Goal: Information Seeking & Learning: Learn about a topic

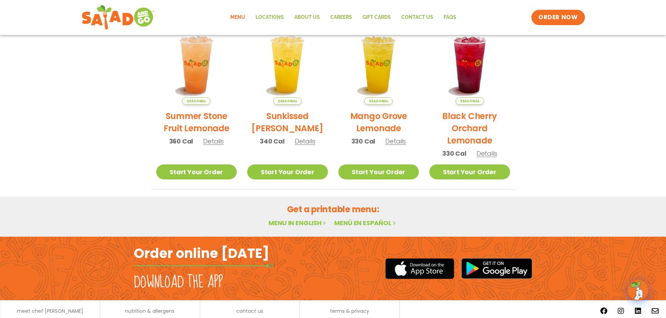
scroll to position [375, 0]
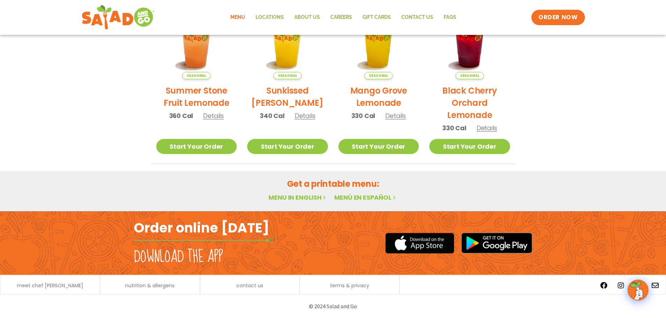
click at [285, 198] on link "Menu in English" at bounding box center [297, 197] width 59 height 9
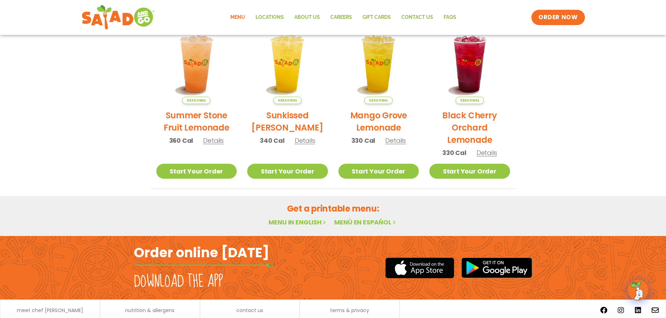
scroll to position [375, 0]
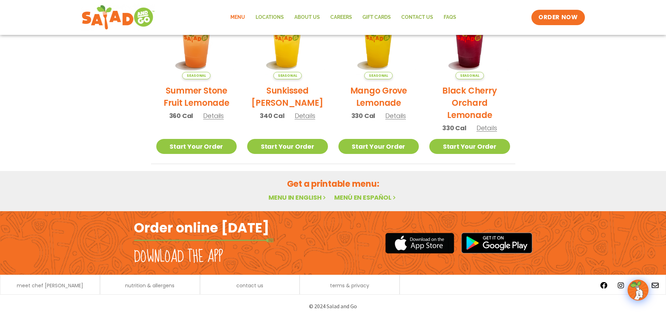
click at [290, 197] on link "Menu in English" at bounding box center [297, 197] width 59 height 9
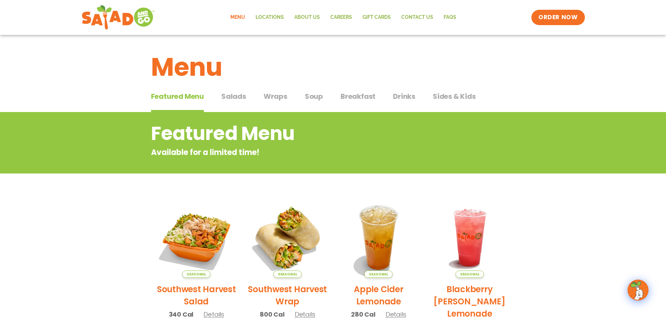
click at [234, 97] on span "Salads" at bounding box center [233, 96] width 25 height 10
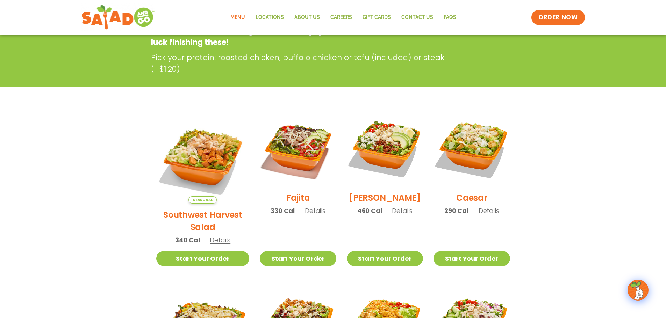
scroll to position [140, 0]
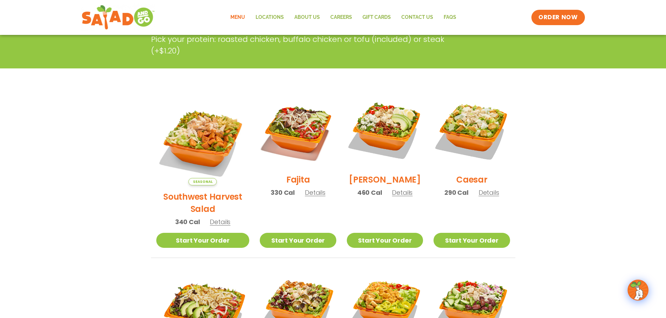
click at [305, 197] on span "Details" at bounding box center [315, 192] width 21 height 9
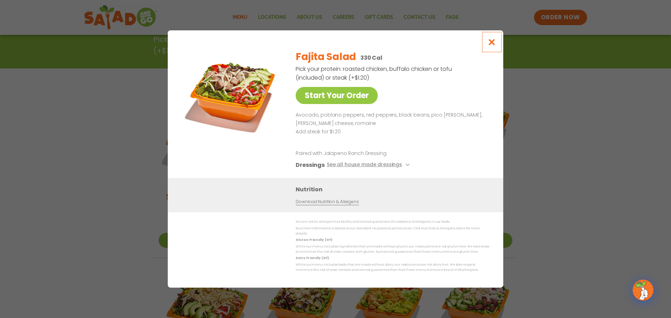
click at [495, 44] on icon "Close modal" at bounding box center [491, 41] width 9 height 7
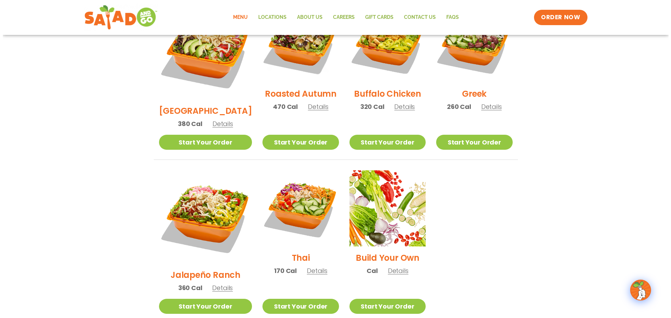
scroll to position [419, 0]
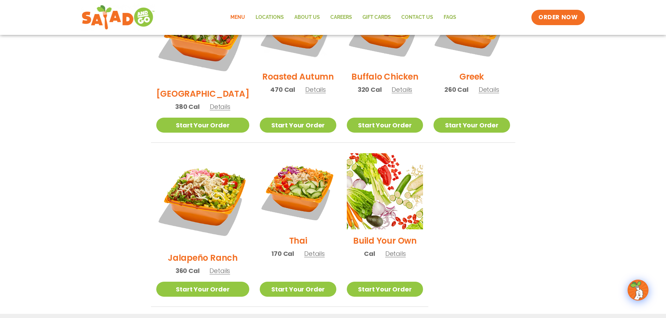
click at [215, 267] on span "Details" at bounding box center [219, 271] width 21 height 9
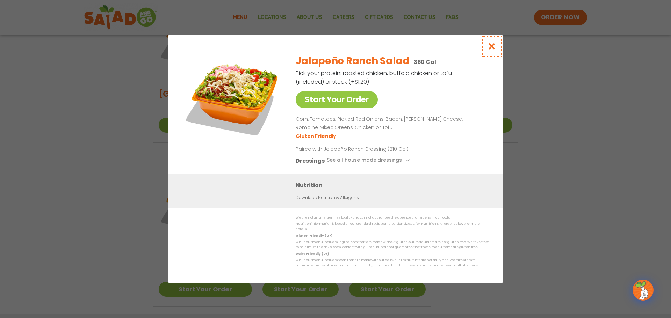
click at [491, 47] on icon "Close modal" at bounding box center [491, 46] width 9 height 7
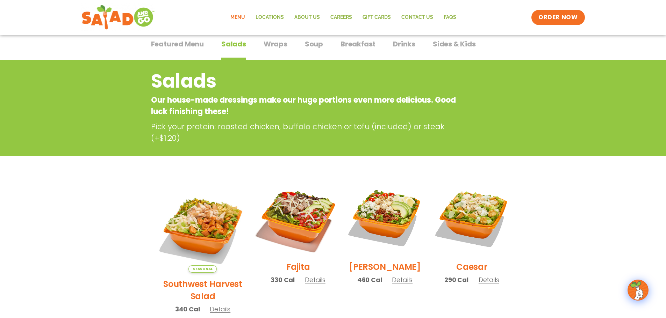
scroll to position [0, 0]
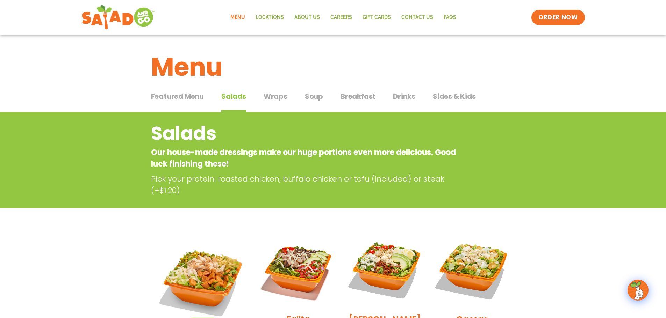
click at [273, 97] on span "Wraps" at bounding box center [275, 96] width 24 height 10
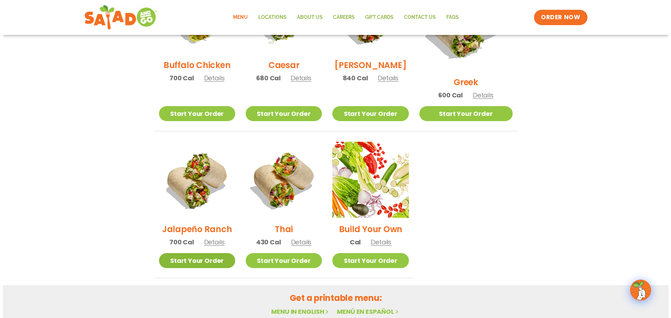
scroll to position [419, 0]
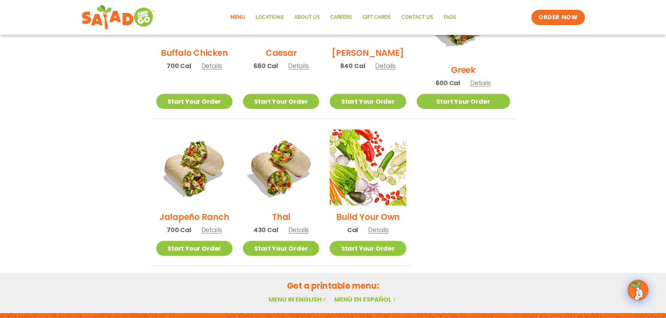
click at [211, 226] on span "Details" at bounding box center [211, 230] width 21 height 9
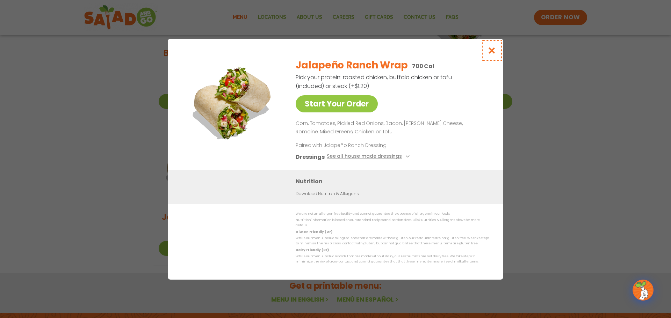
click at [492, 51] on icon "Close modal" at bounding box center [491, 50] width 9 height 7
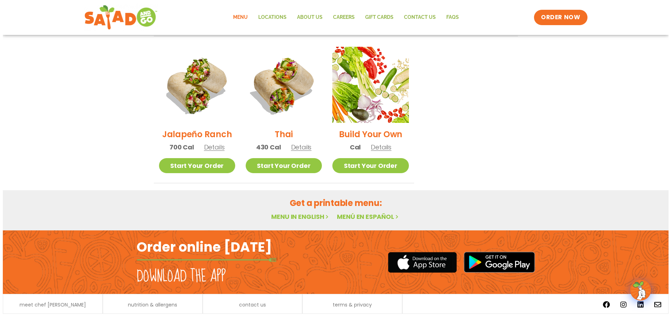
scroll to position [513, 0]
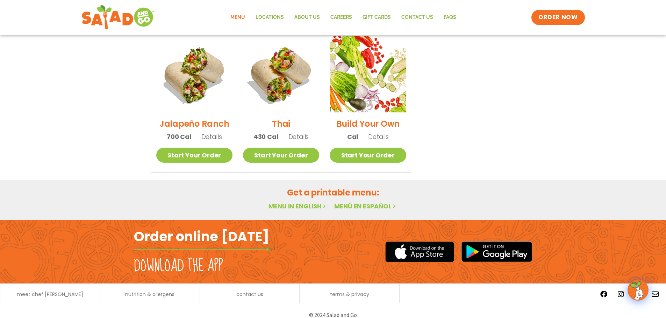
click at [214, 132] on span "Details" at bounding box center [211, 136] width 21 height 9
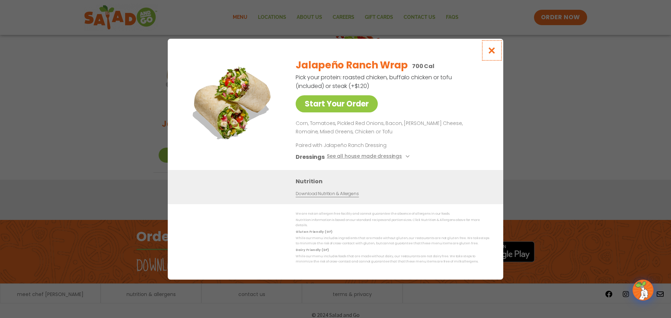
click at [493, 53] on icon "Close modal" at bounding box center [491, 50] width 9 height 7
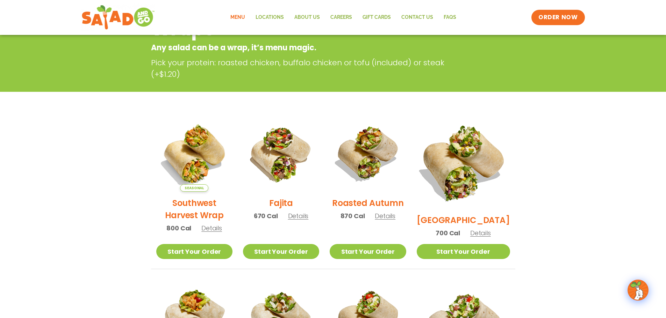
scroll to position [0, 0]
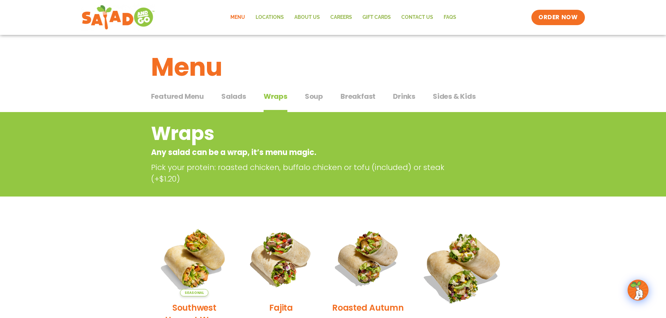
click at [318, 95] on span "Soup" at bounding box center [314, 96] width 18 height 10
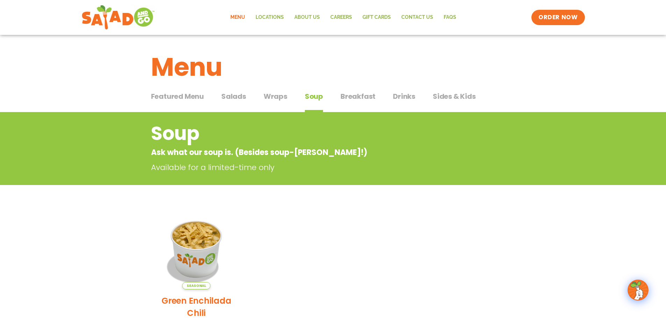
click at [347, 96] on span "Breakfast" at bounding box center [357, 96] width 35 height 10
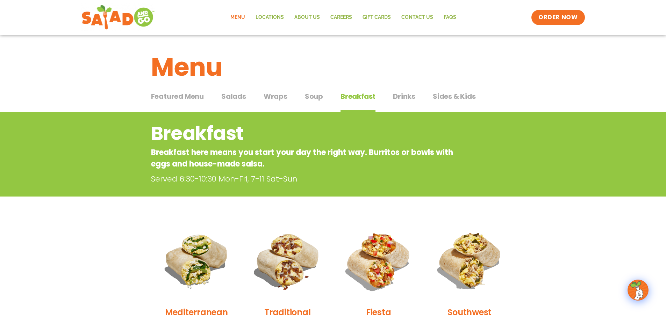
click at [283, 97] on span "Wraps" at bounding box center [275, 96] width 24 height 10
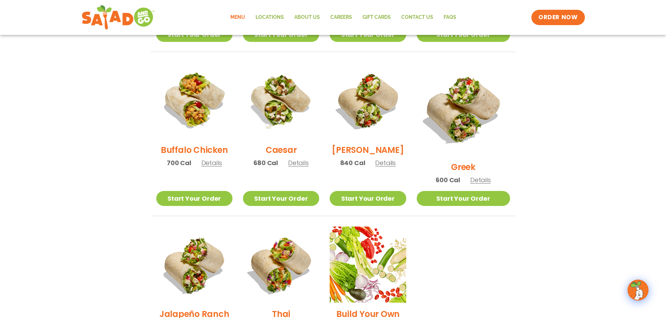
scroll to position [384, 0]
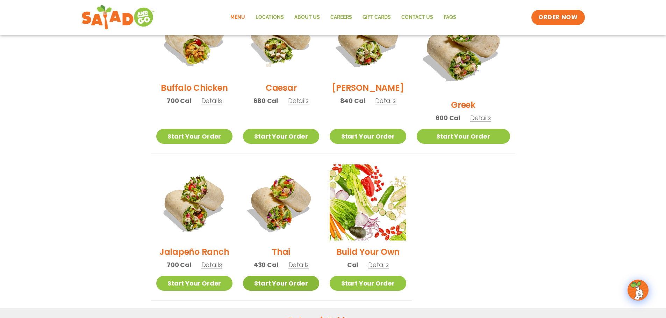
click at [284, 276] on link "Start Your Order" at bounding box center [281, 283] width 76 height 15
